Goal: Obtain resource: Download file/media

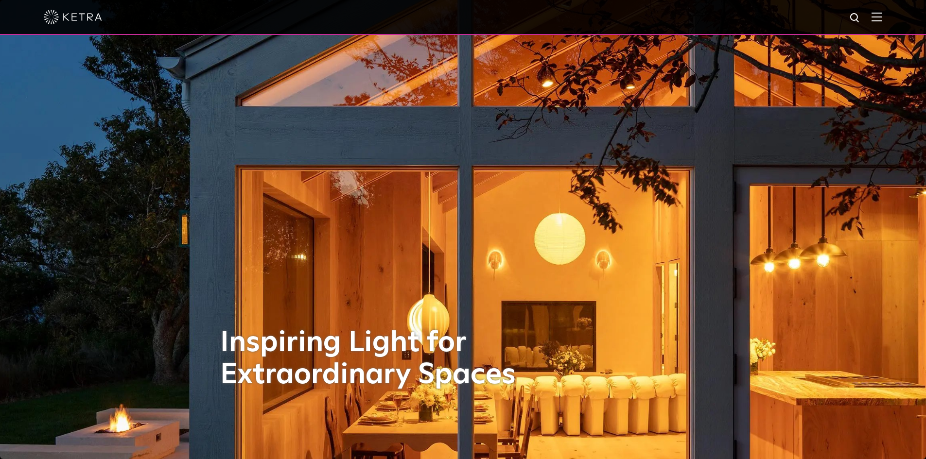
click at [882, 24] on div at bounding box center [463, 17] width 839 height 34
click at [882, 20] on img at bounding box center [877, 16] width 11 height 9
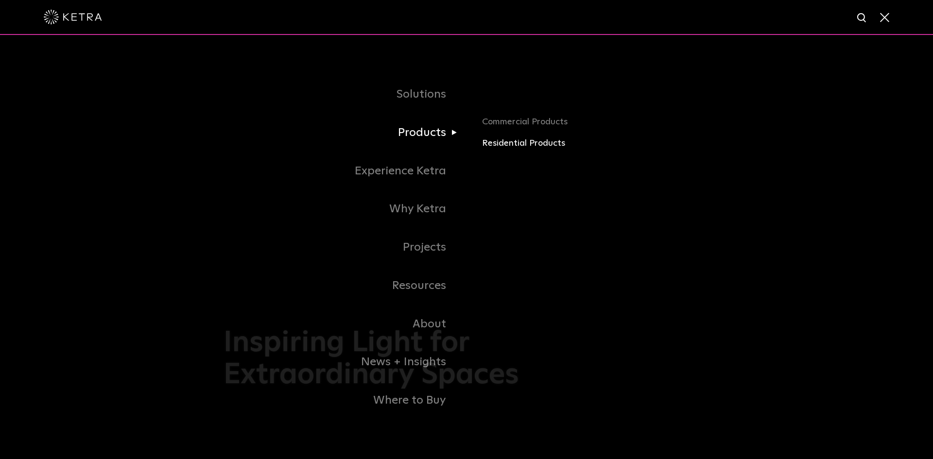
click at [532, 143] on link "Residential Products" at bounding box center [596, 144] width 228 height 14
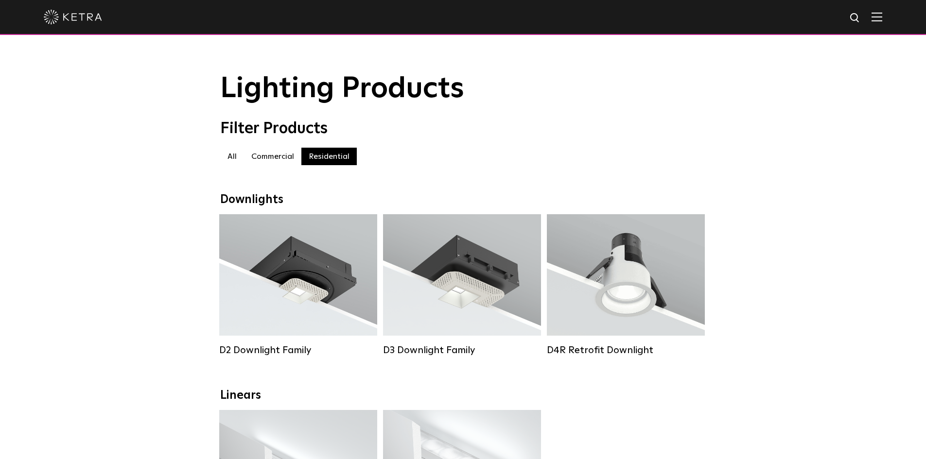
click at [882, 19] on img at bounding box center [877, 16] width 11 height 9
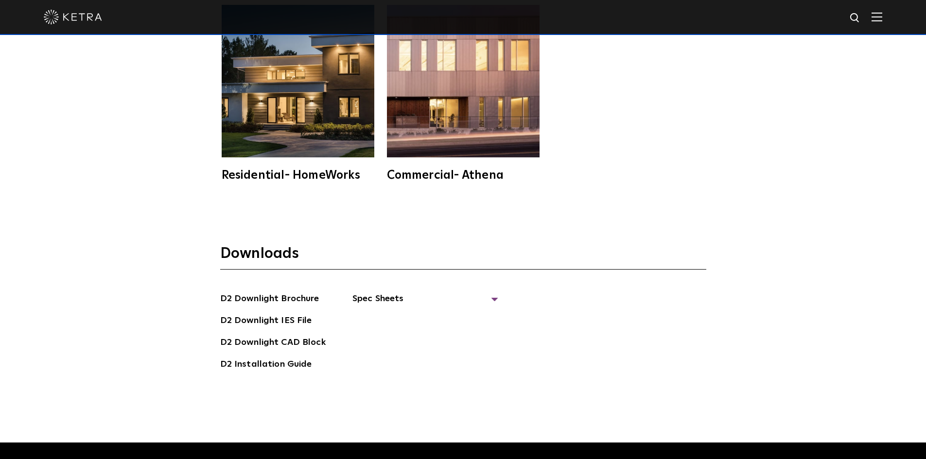
scroll to position [2771, 0]
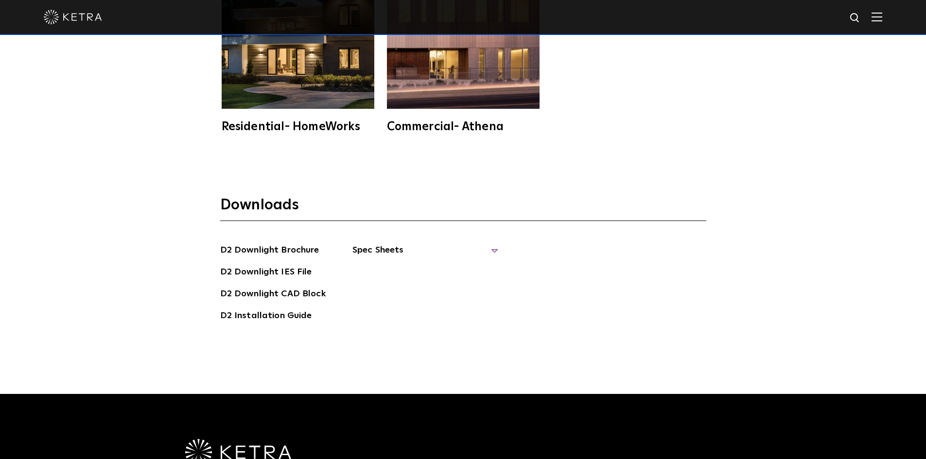
click at [380, 244] on span "Spec Sheets" at bounding box center [425, 254] width 146 height 21
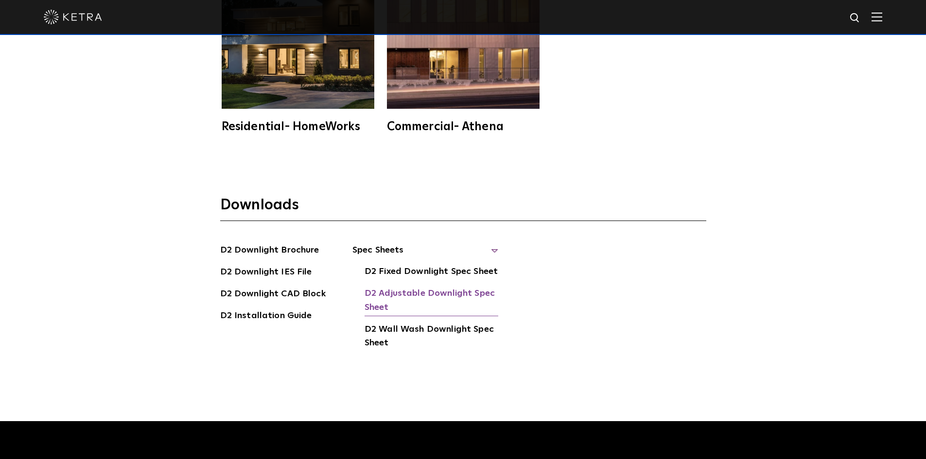
click at [396, 287] on link "D2 Adjustable Downlight Spec Sheet" at bounding box center [432, 302] width 134 height 30
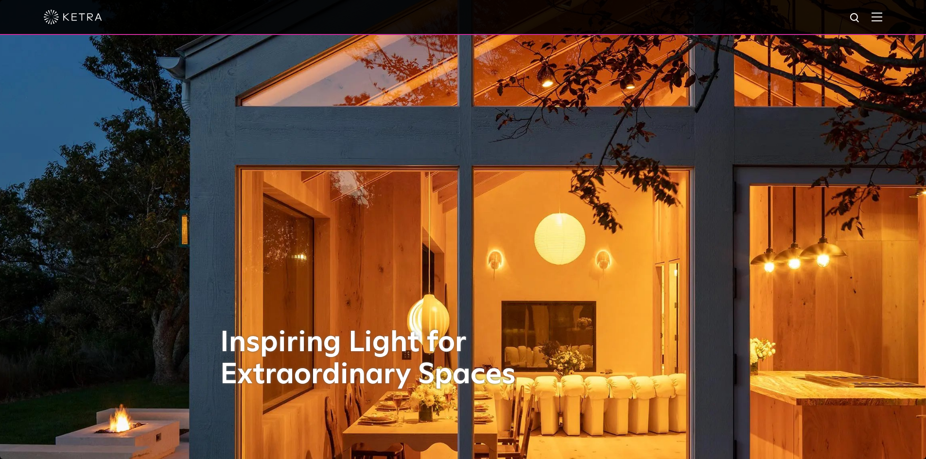
click at [882, 20] on img at bounding box center [877, 16] width 11 height 9
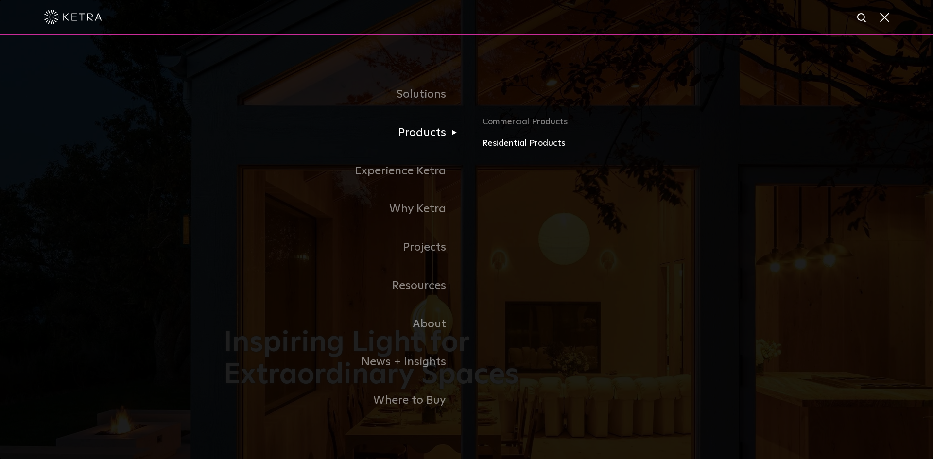
click at [518, 145] on link "Residential Products" at bounding box center [596, 144] width 228 height 14
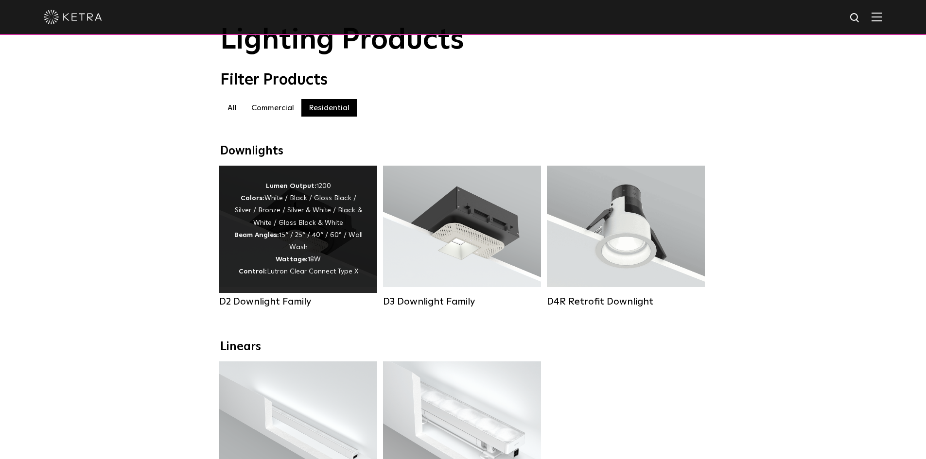
scroll to position [97, 0]
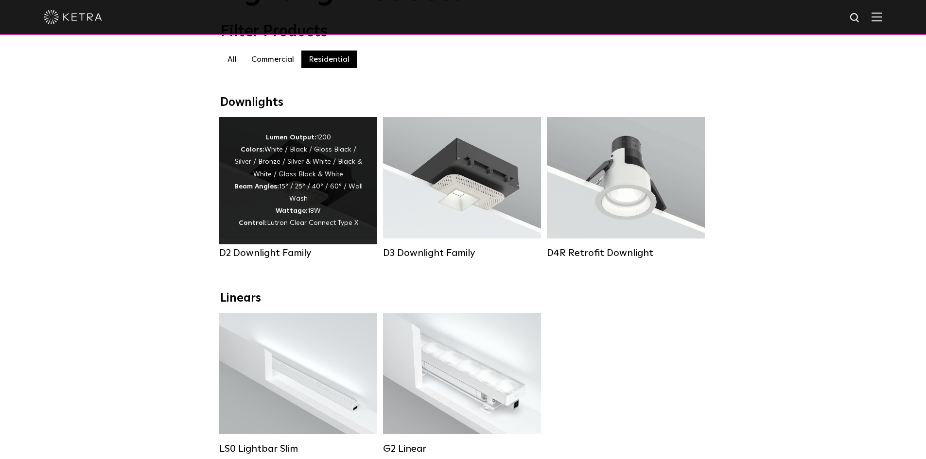
click at [298, 171] on div "Lumen Output: 1200 Colors: White / Black / Gloss Black / Silver / Bronze / Silv…" at bounding box center [298, 181] width 129 height 98
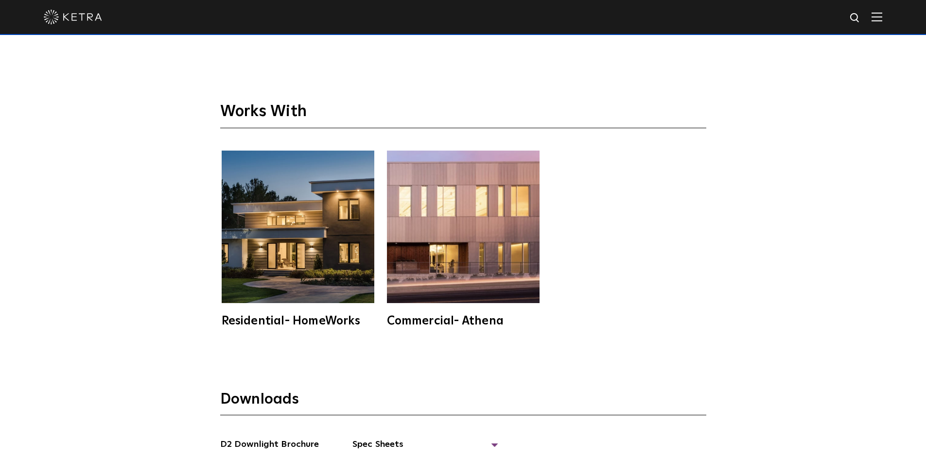
scroll to position [2868, 0]
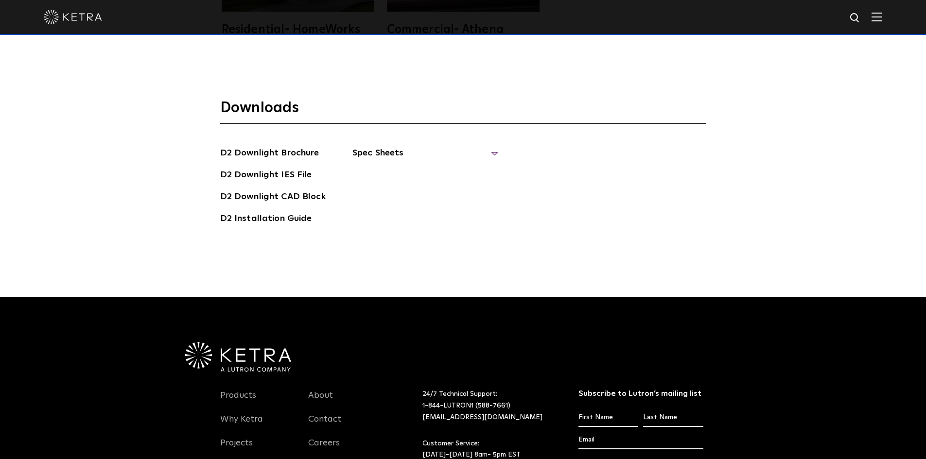
click at [370, 146] on span "Spec Sheets" at bounding box center [425, 156] width 146 height 21
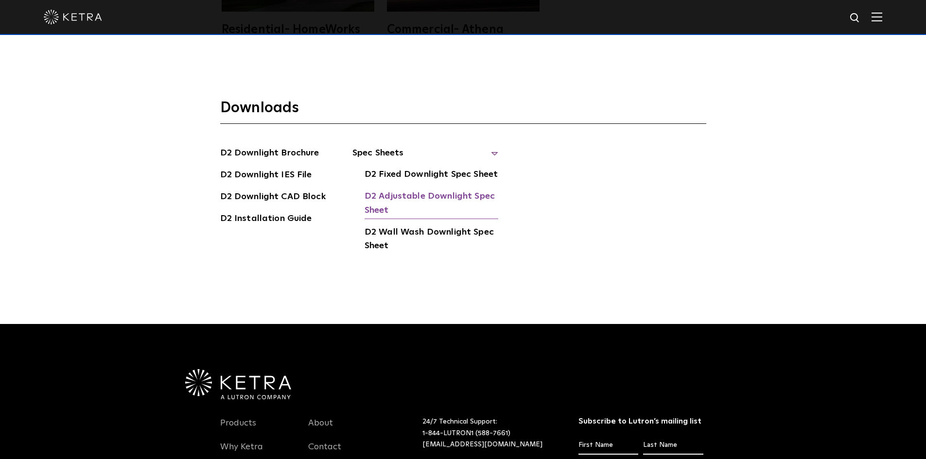
click at [413, 190] on link "D2 Adjustable Downlight Spec Sheet" at bounding box center [432, 205] width 134 height 30
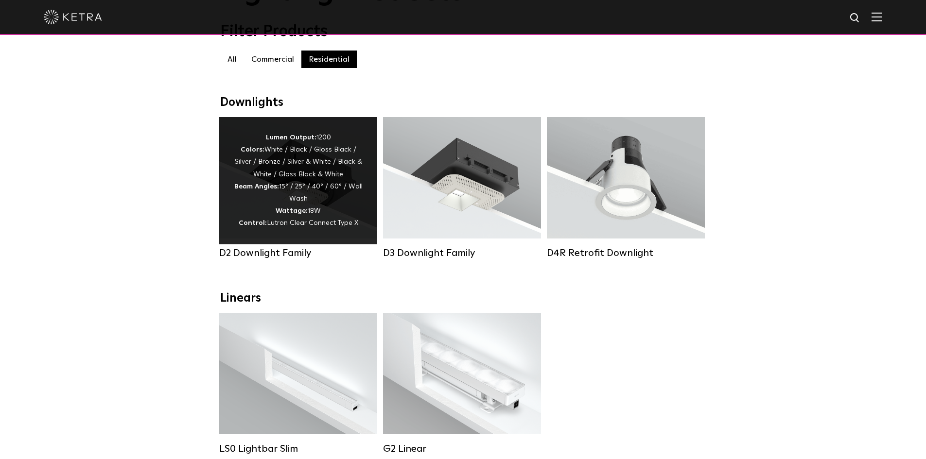
scroll to position [97, 0]
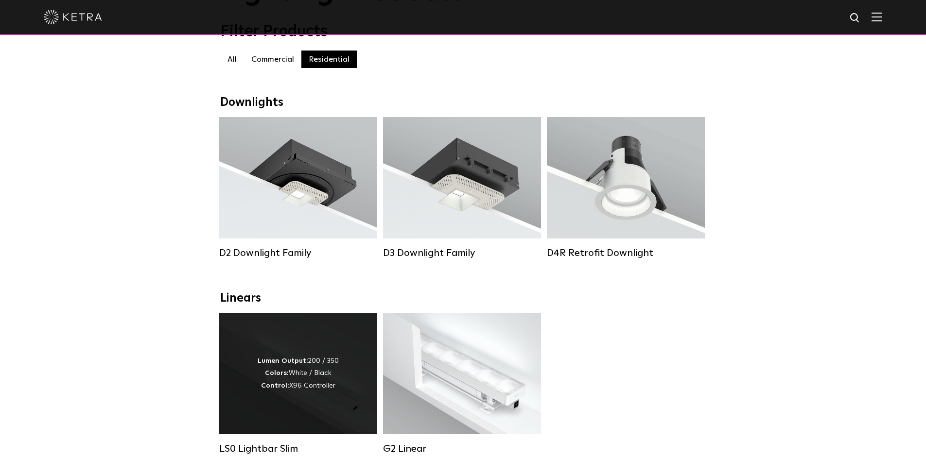
click at [305, 385] on div "Lumen Output: 200 / 350 Colors: White / Black Control: X96 Controller" at bounding box center [298, 373] width 81 height 37
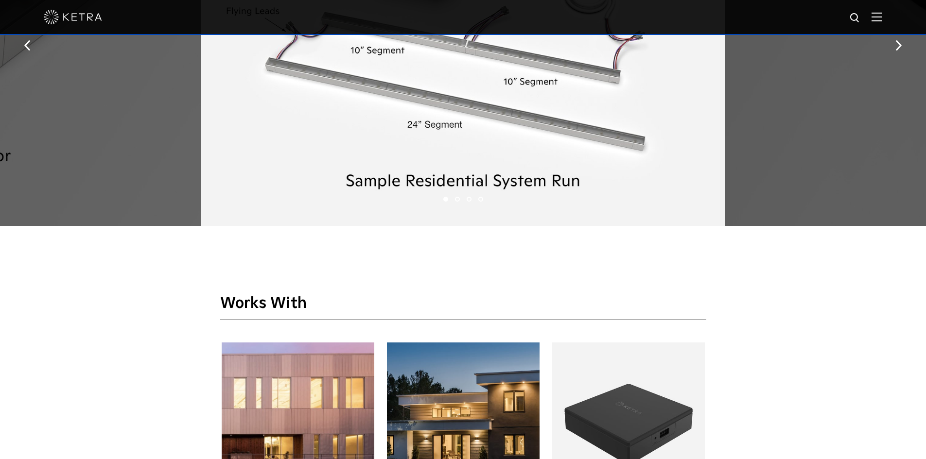
scroll to position [1750, 0]
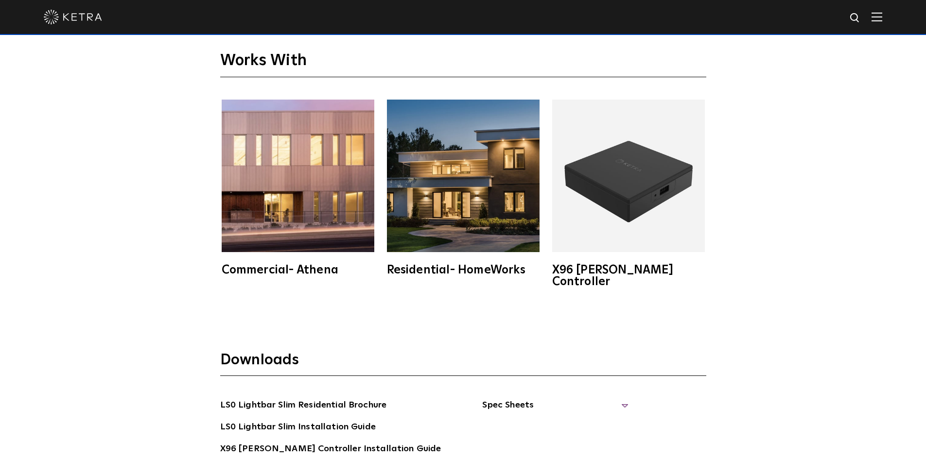
click at [518, 399] on span "Spec Sheets" at bounding box center [555, 409] width 146 height 21
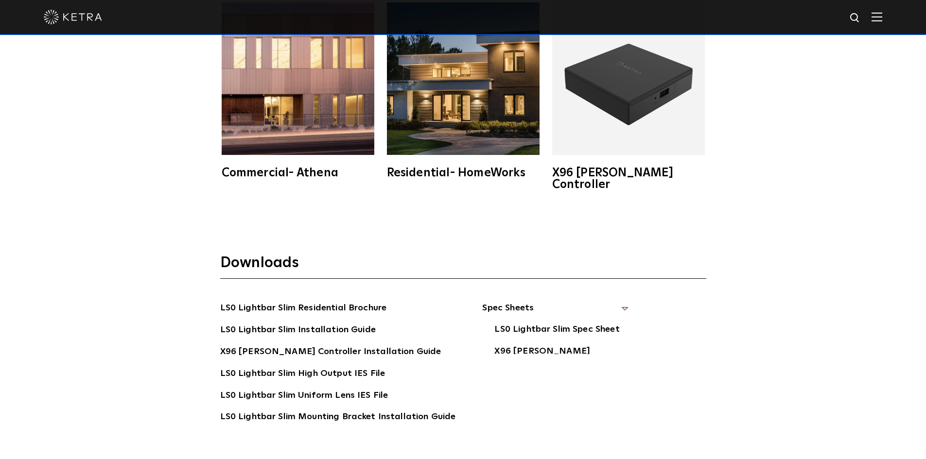
scroll to position [1896, 0]
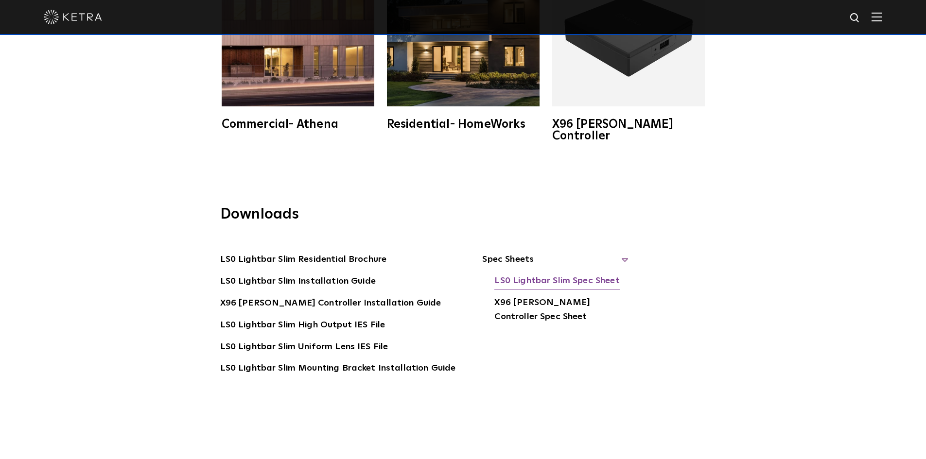
click at [545, 274] on link "LS0 Lightbar Slim Spec Sheet" at bounding box center [556, 282] width 125 height 16
